Goal: Transaction & Acquisition: Book appointment/travel/reservation

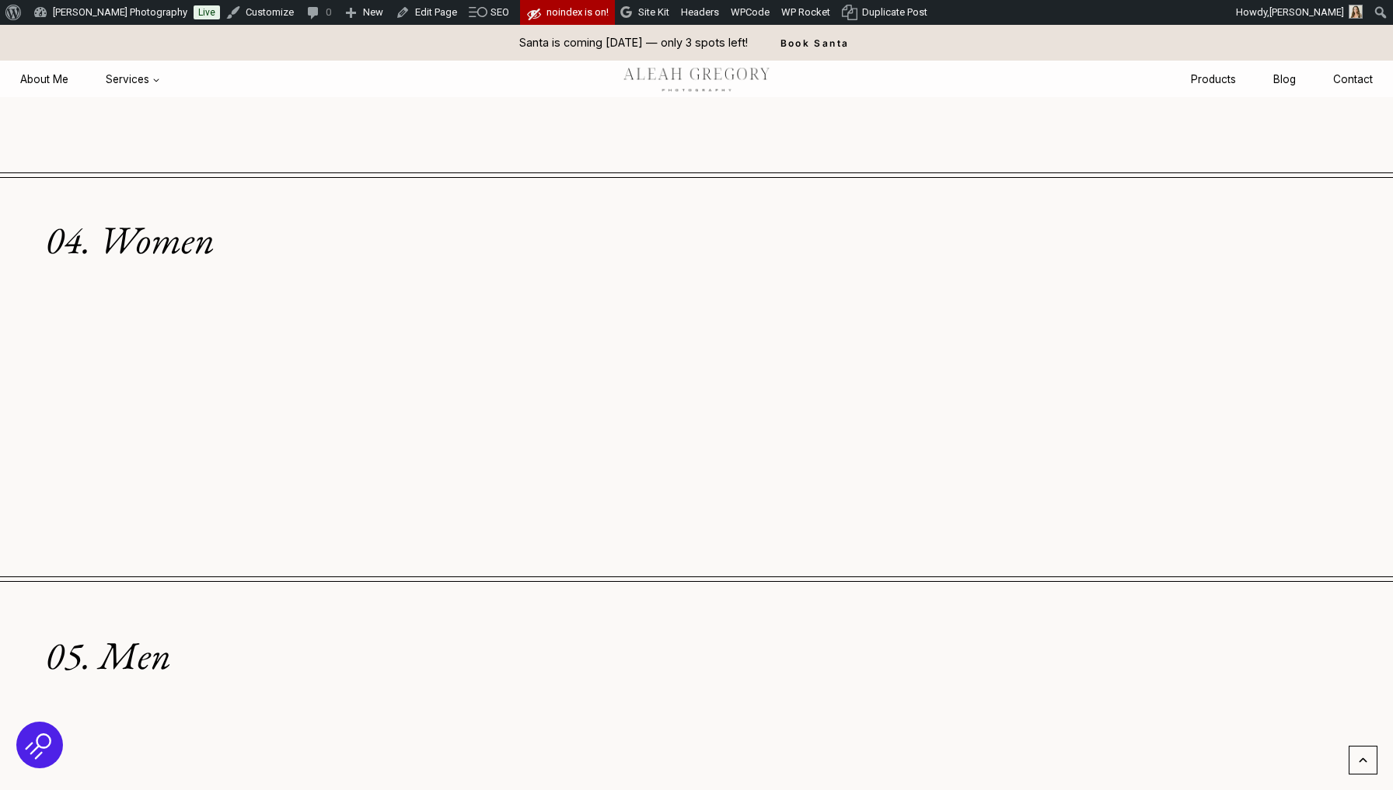
scroll to position [2727, 0]
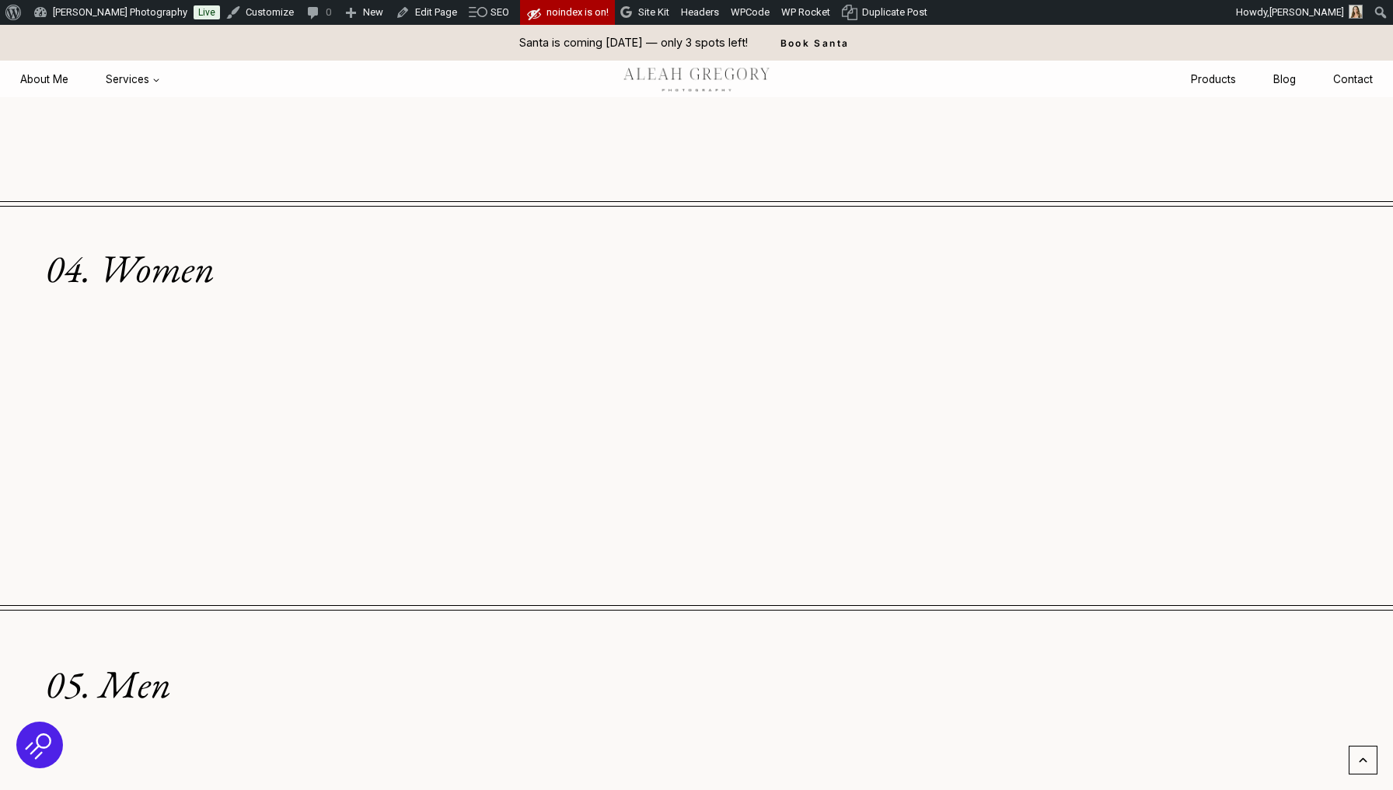
click at [1032, 2] on div "About WordPress About WordPress Get Involved WordPress.org Documentation Learn …" at bounding box center [696, 12] width 1393 height 25
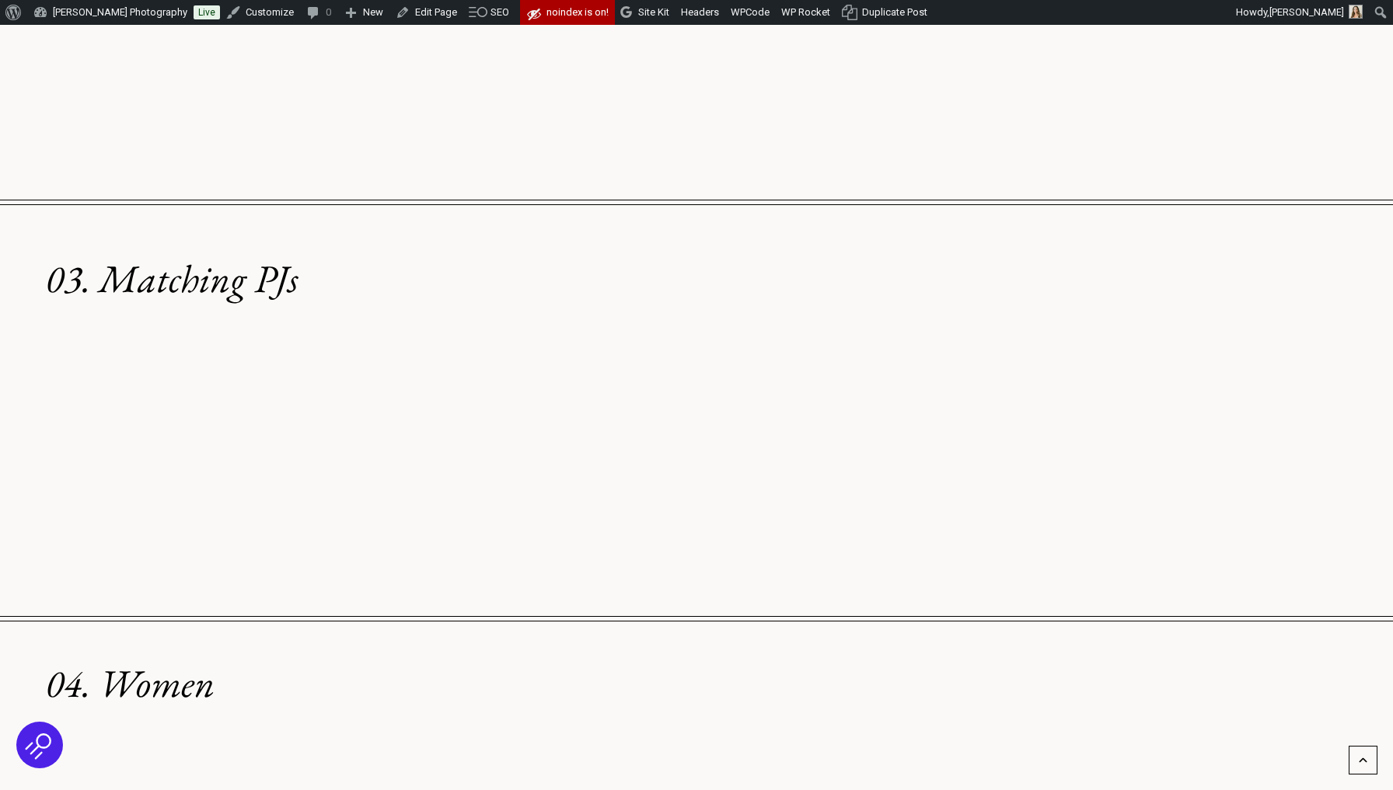
scroll to position [2312, 0]
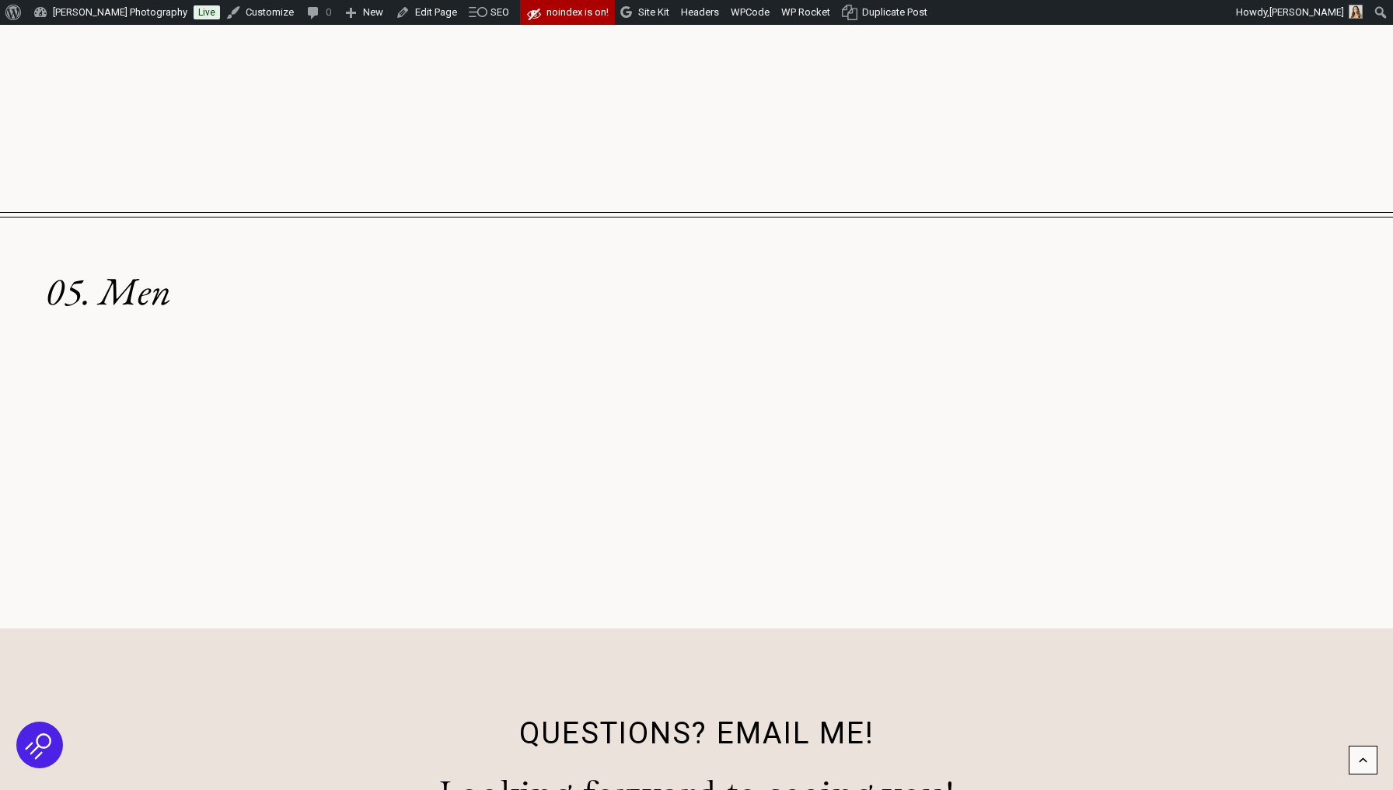
scroll to position [3121, 0]
click at [420, 12] on link "Edit Page" at bounding box center [426, 12] width 74 height 25
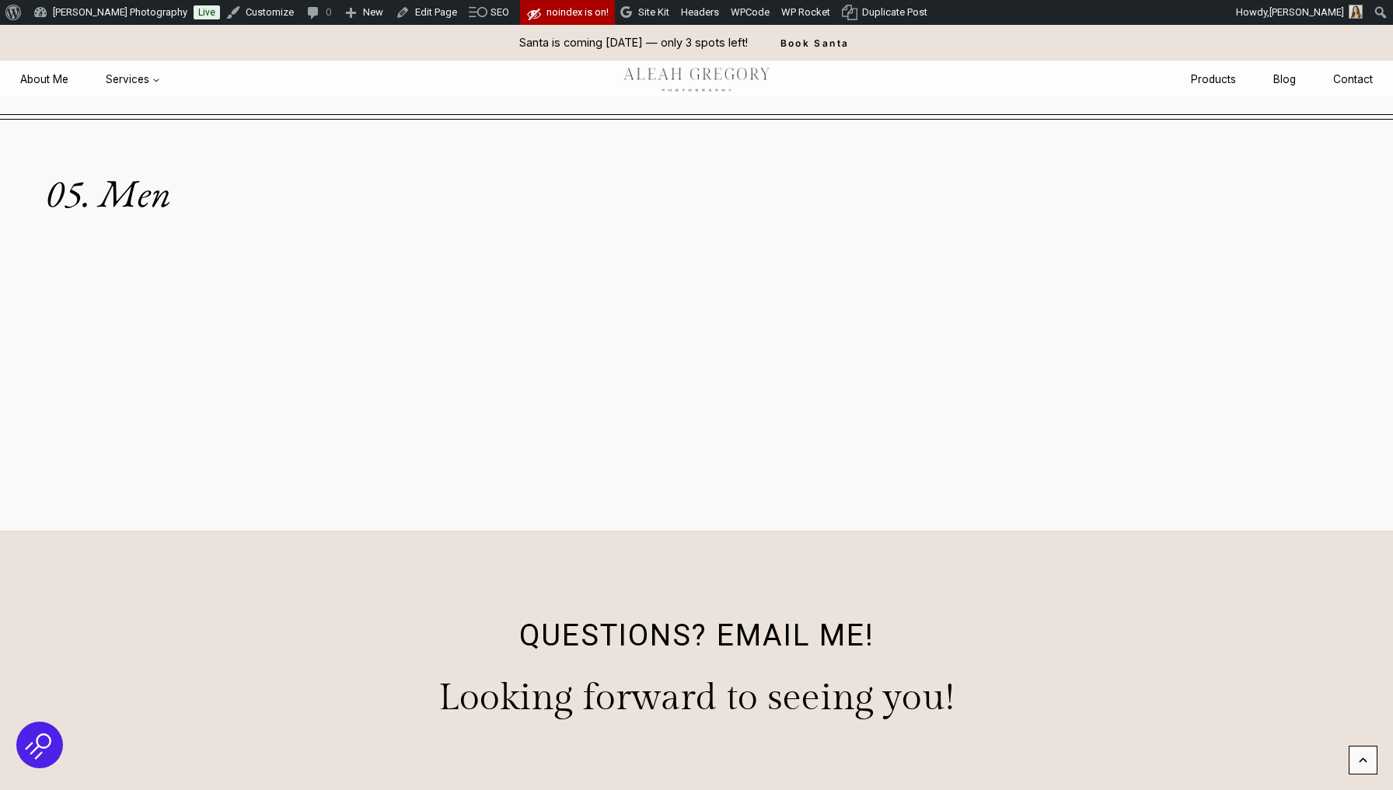
scroll to position [1745, 0]
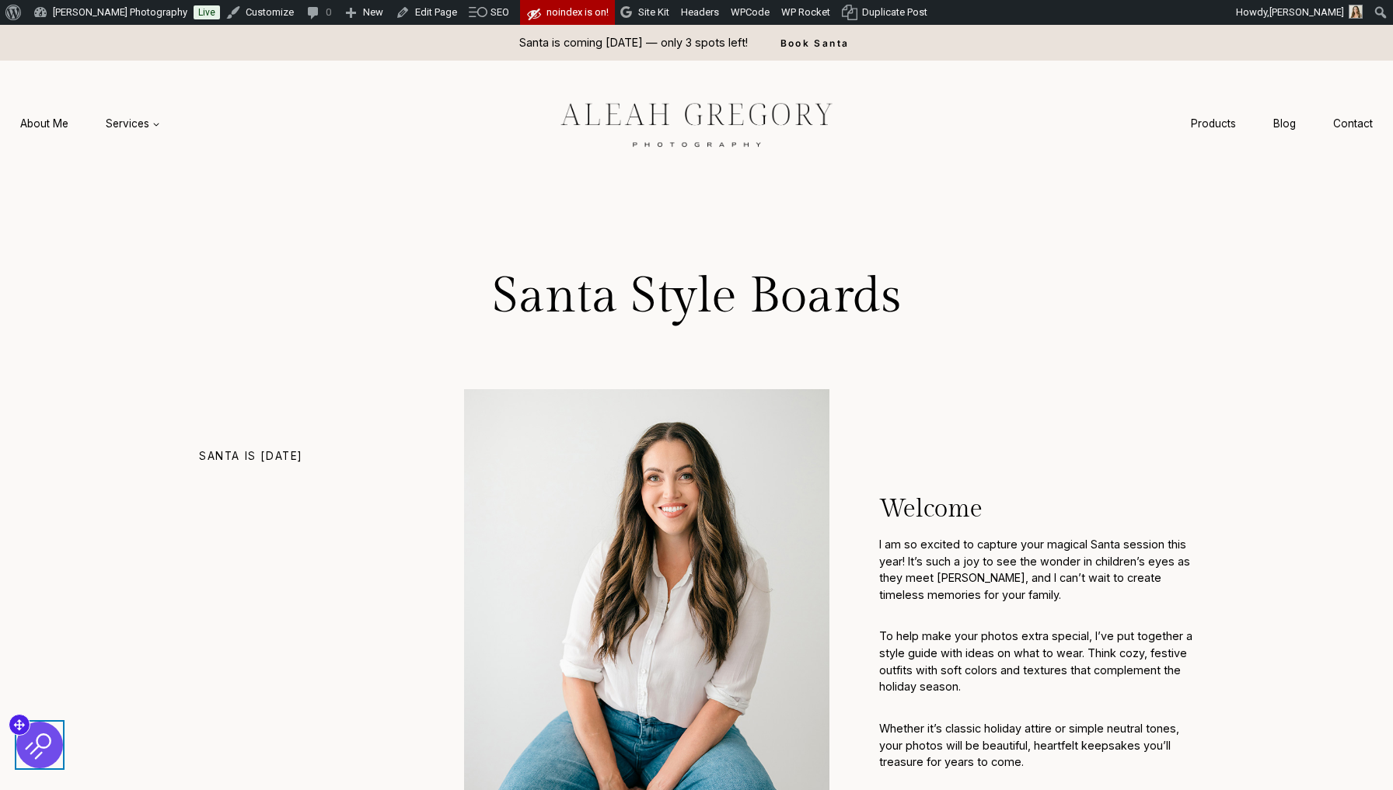
click at [38, 759] on img at bounding box center [40, 746] width 30 height 30
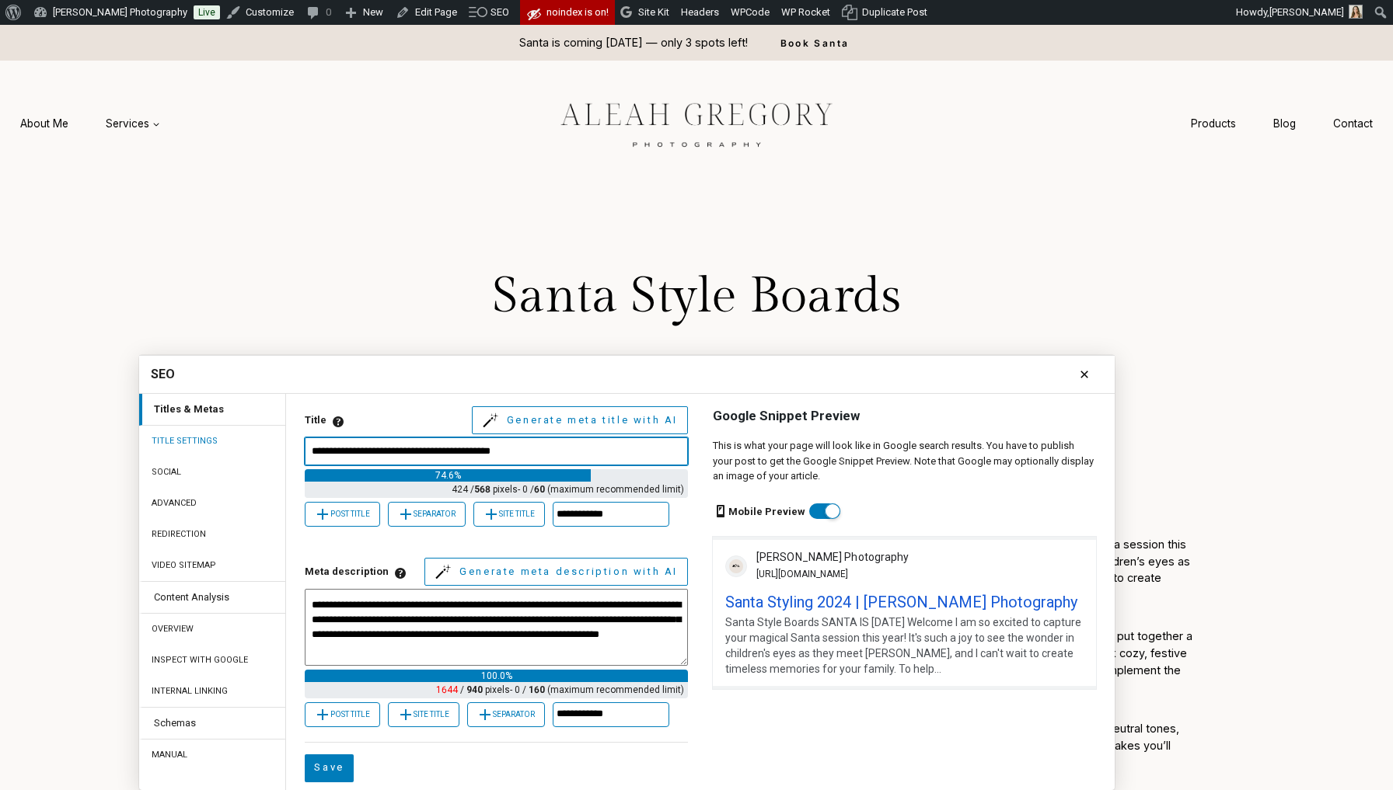
click at [402, 451] on input "Title Meta Title Titles are critical to give users a quick insight into the con…" at bounding box center [496, 452] width 383 height 28
click at [400, 452] on input "Title Meta Title Titles are critical to give users a quick insight into the con…" at bounding box center [496, 452] width 383 height 28
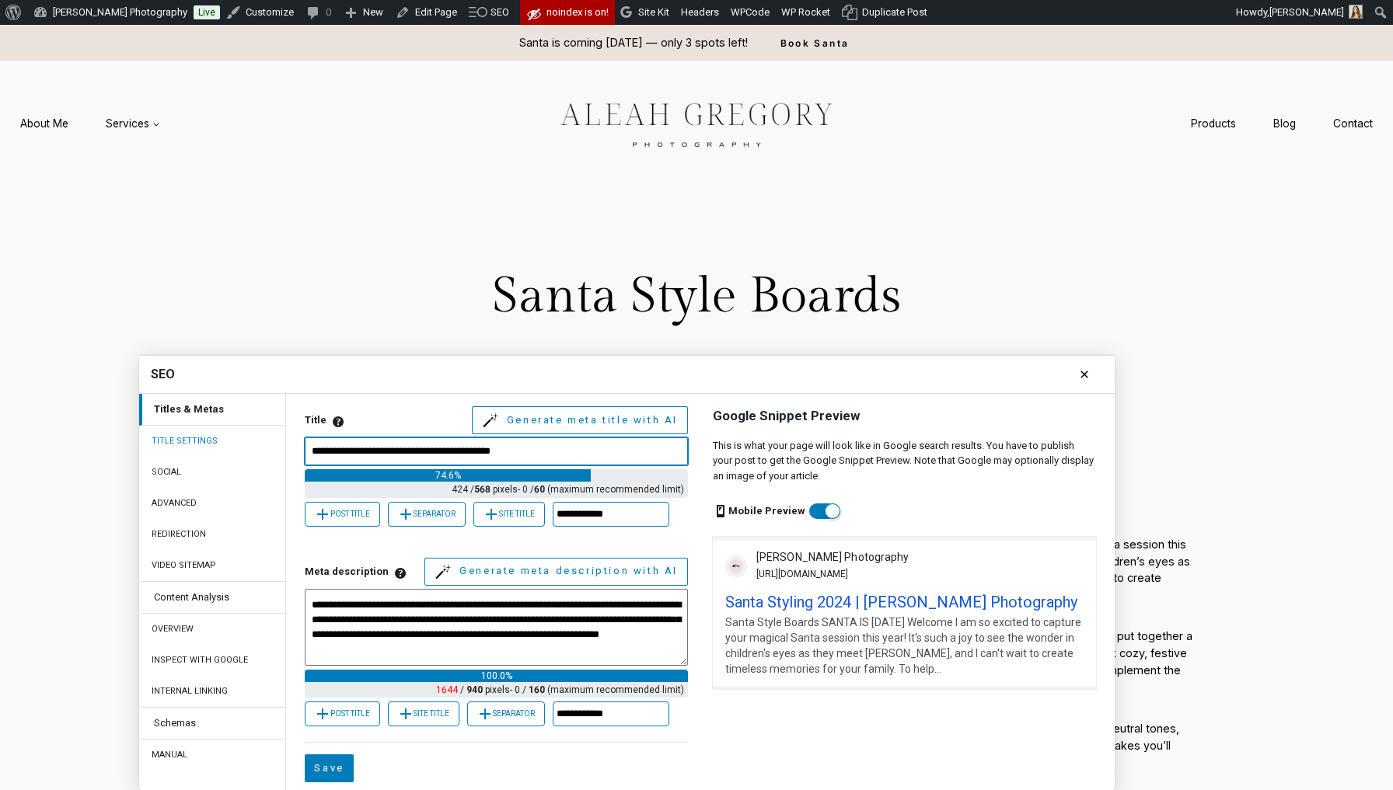
click at [401, 445] on input "Title Meta Title Titles are critical to give users a quick insight into the con…" at bounding box center [496, 452] width 383 height 28
click at [411, 457] on input "Title Meta Title Titles are critical to give users a quick insight into the con…" at bounding box center [496, 452] width 383 height 28
click at [1077, 368] on icon at bounding box center [1084, 374] width 19 height 19
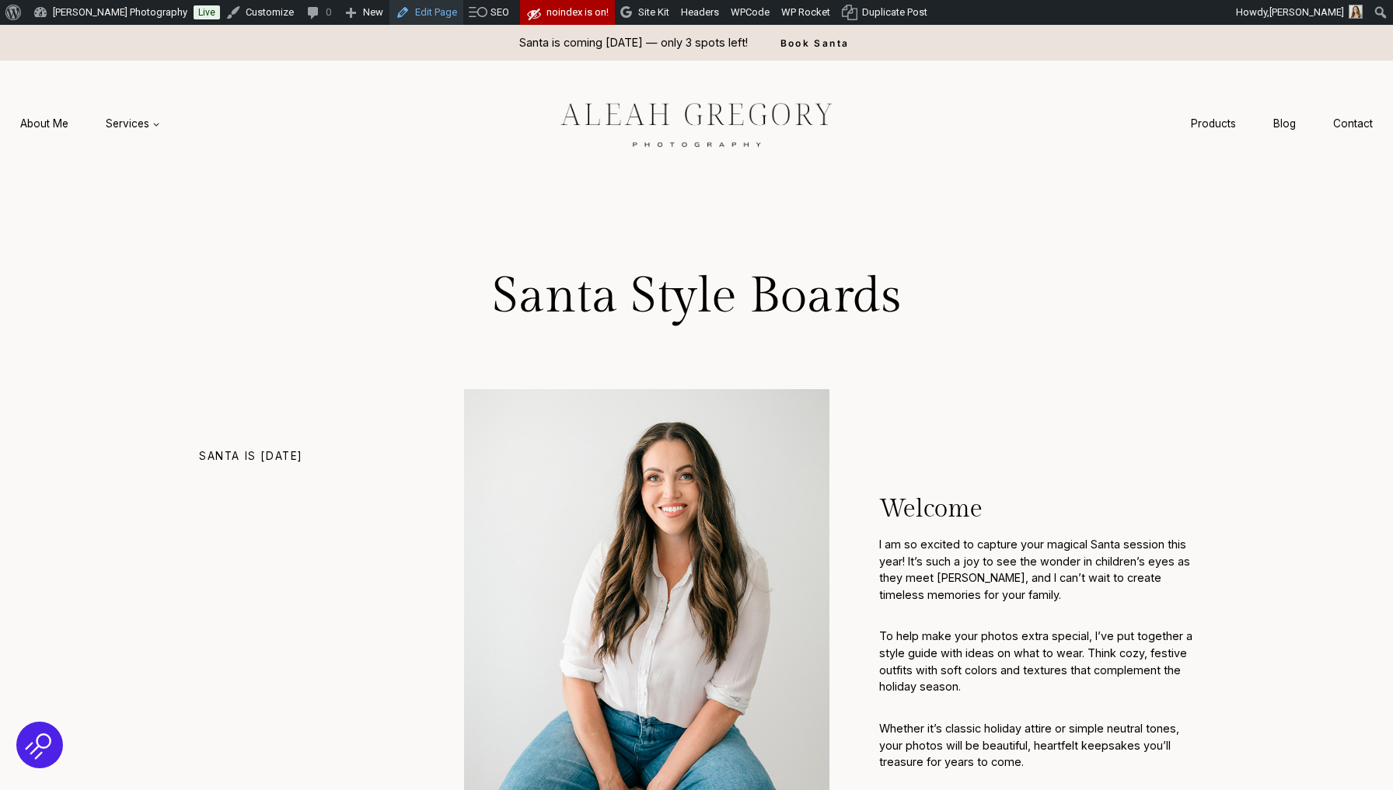
click at [431, 17] on link "Edit Page" at bounding box center [426, 12] width 74 height 25
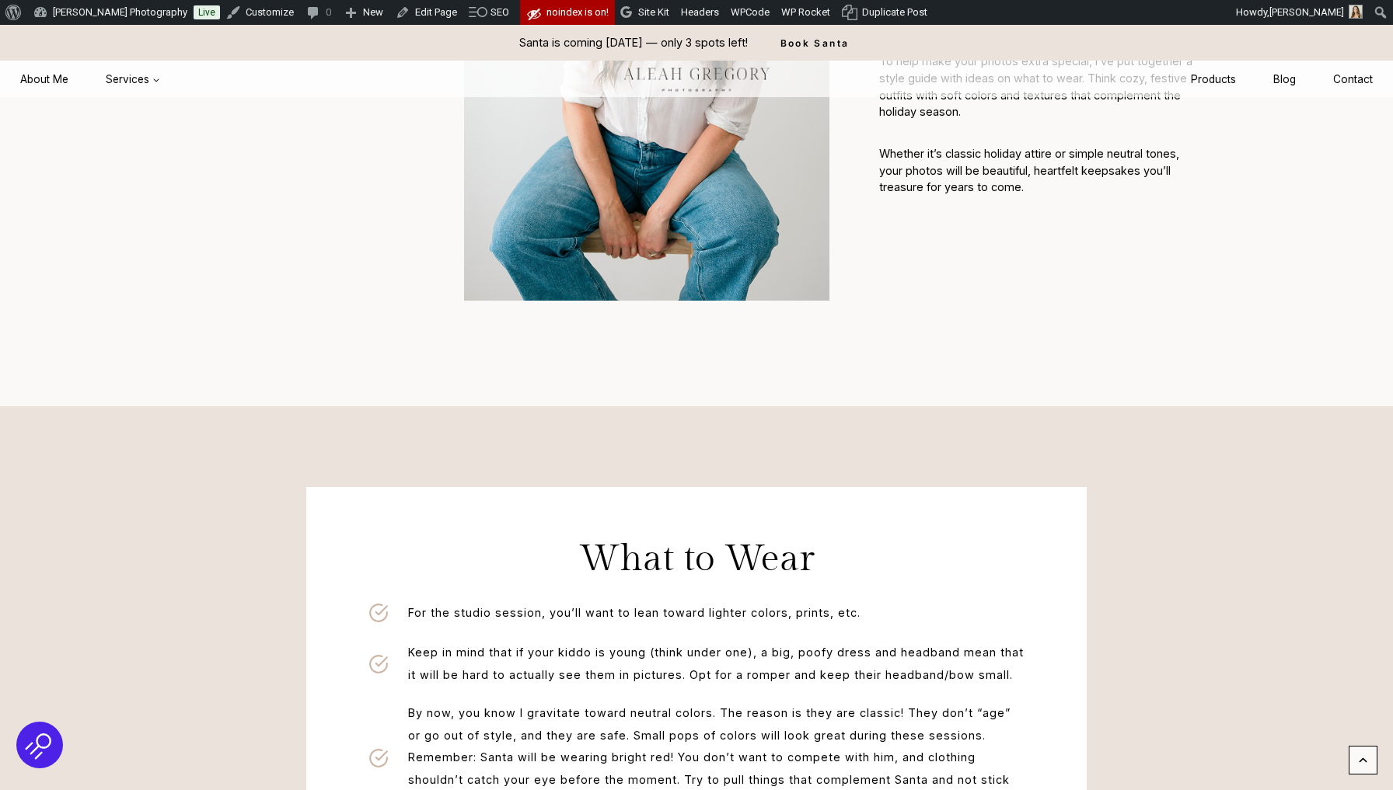
scroll to position [230, 0]
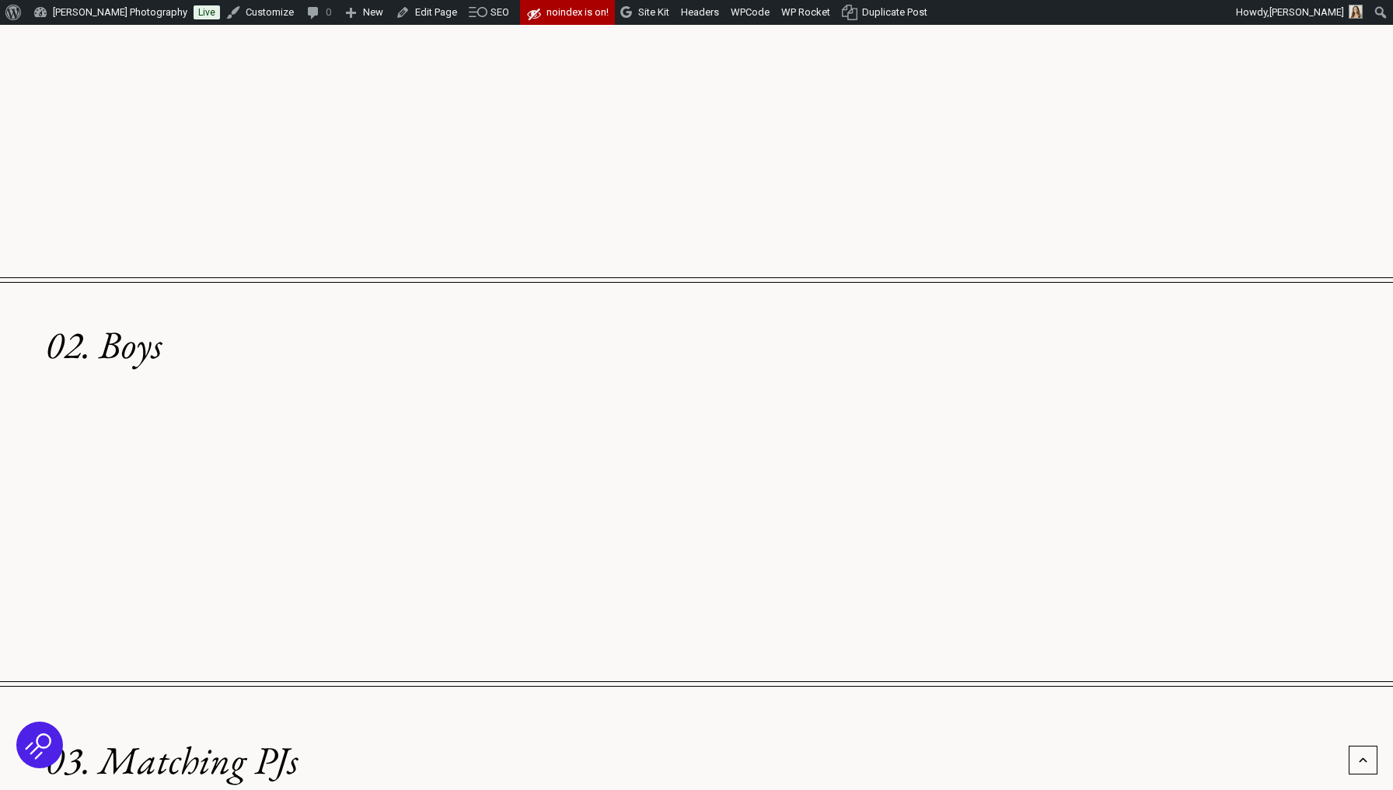
scroll to position [1932, 0]
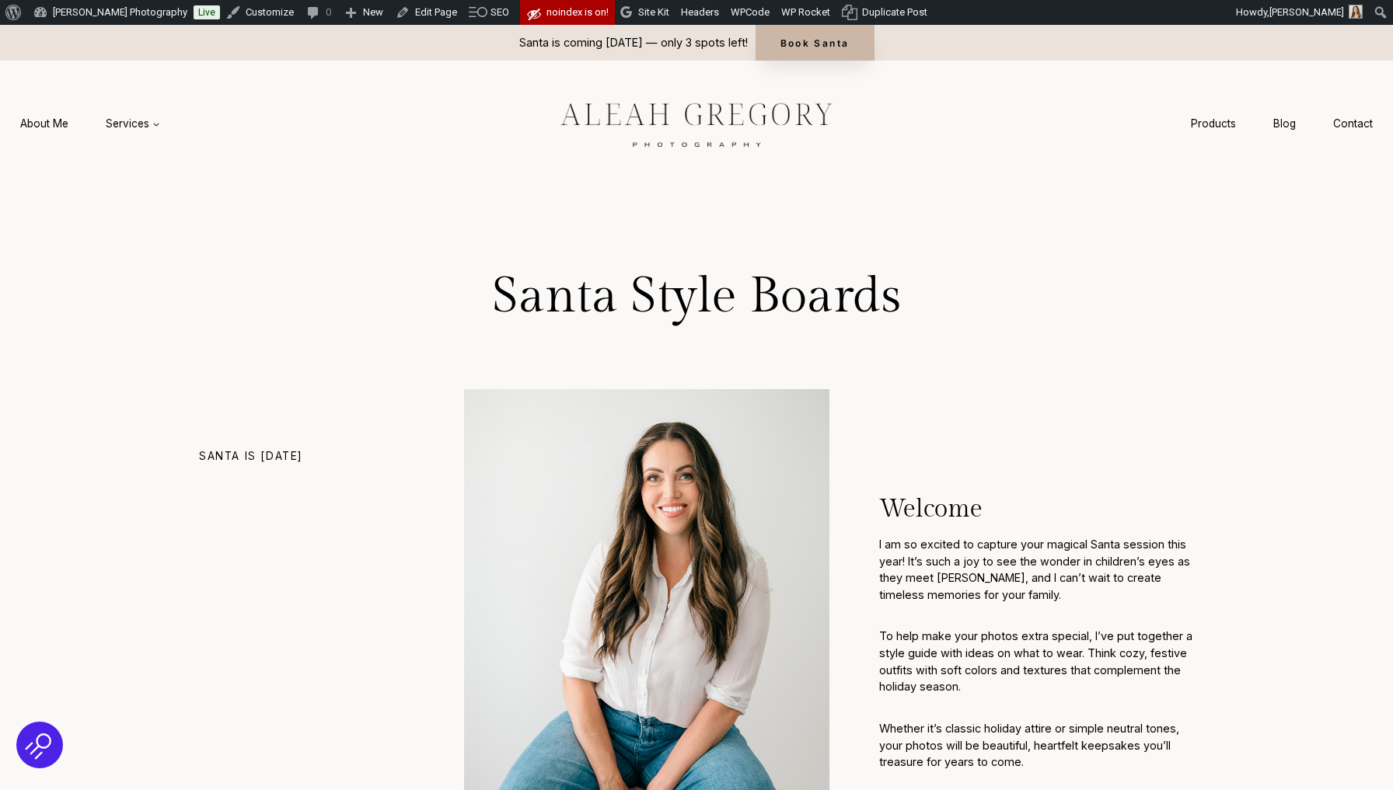
click at [789, 46] on link "Book Santa" at bounding box center [815, 43] width 119 height 36
